Goal: Entertainment & Leisure: Consume media (video, audio)

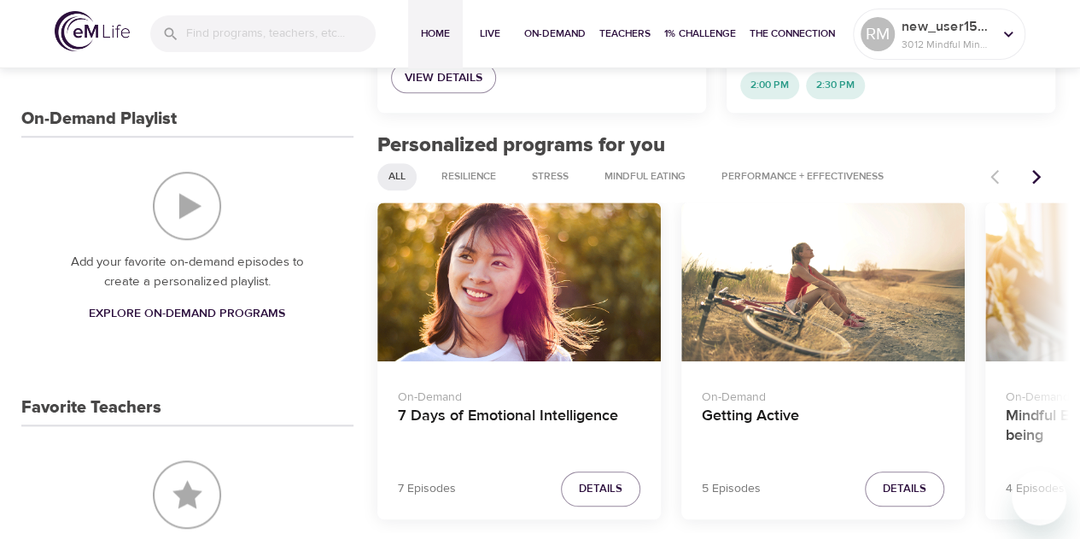
scroll to position [674, 0]
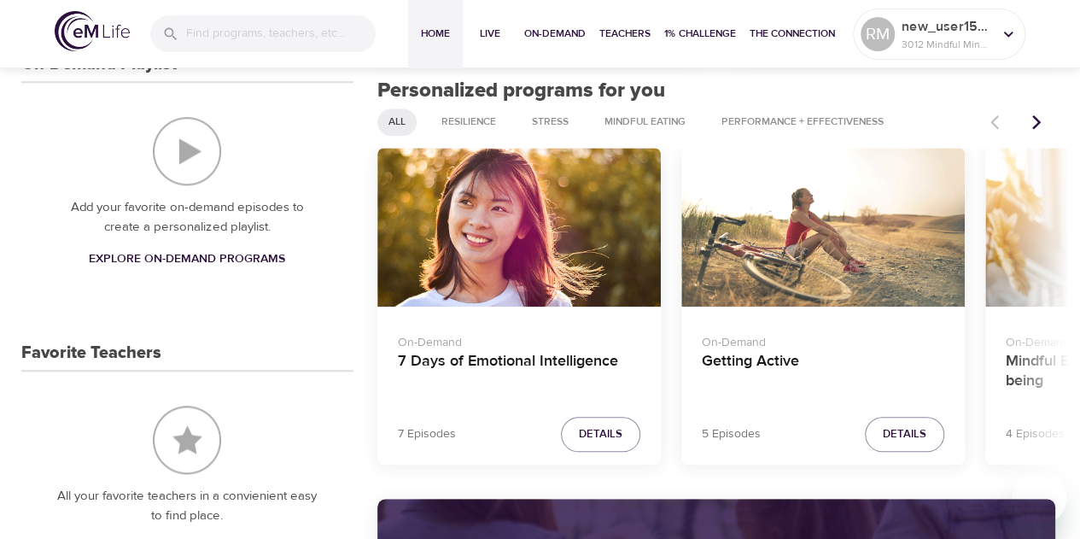
click at [182, 254] on span "Explore On-Demand Programs" at bounding box center [187, 259] width 196 height 21
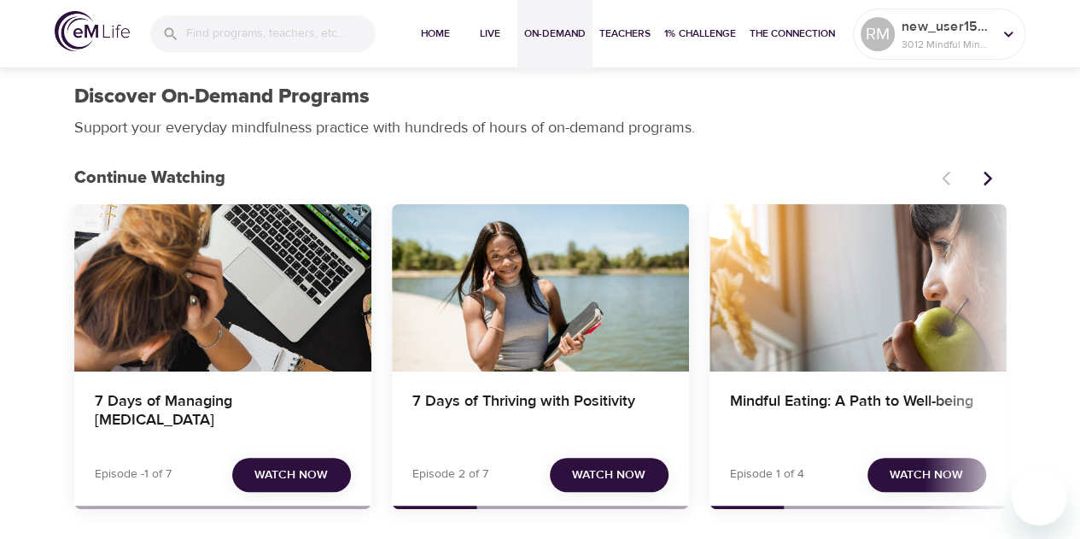
click at [598, 475] on span "Watch Now" at bounding box center [608, 475] width 73 height 21
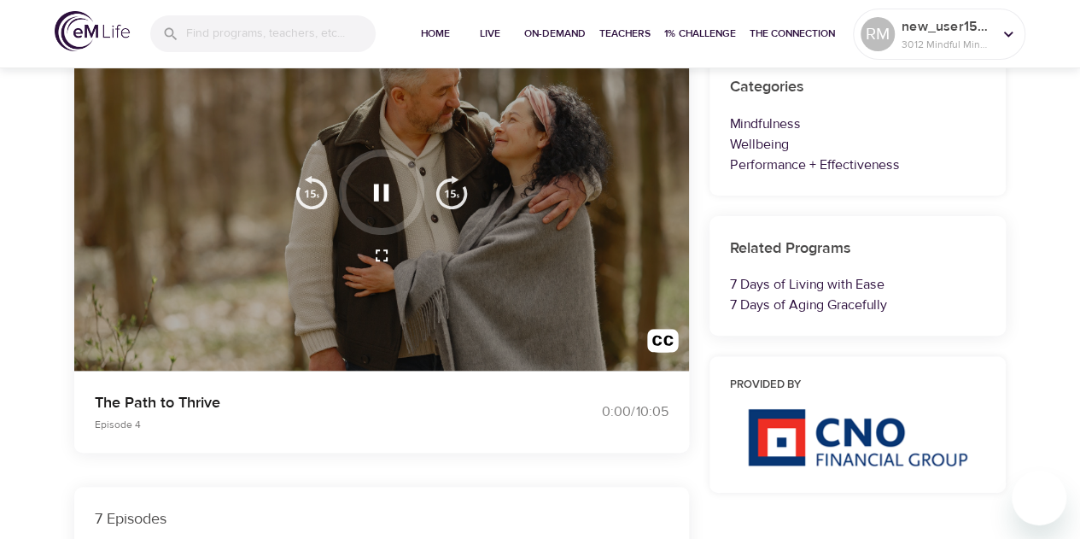
scroll to position [118, 0]
